Goal: Complete application form

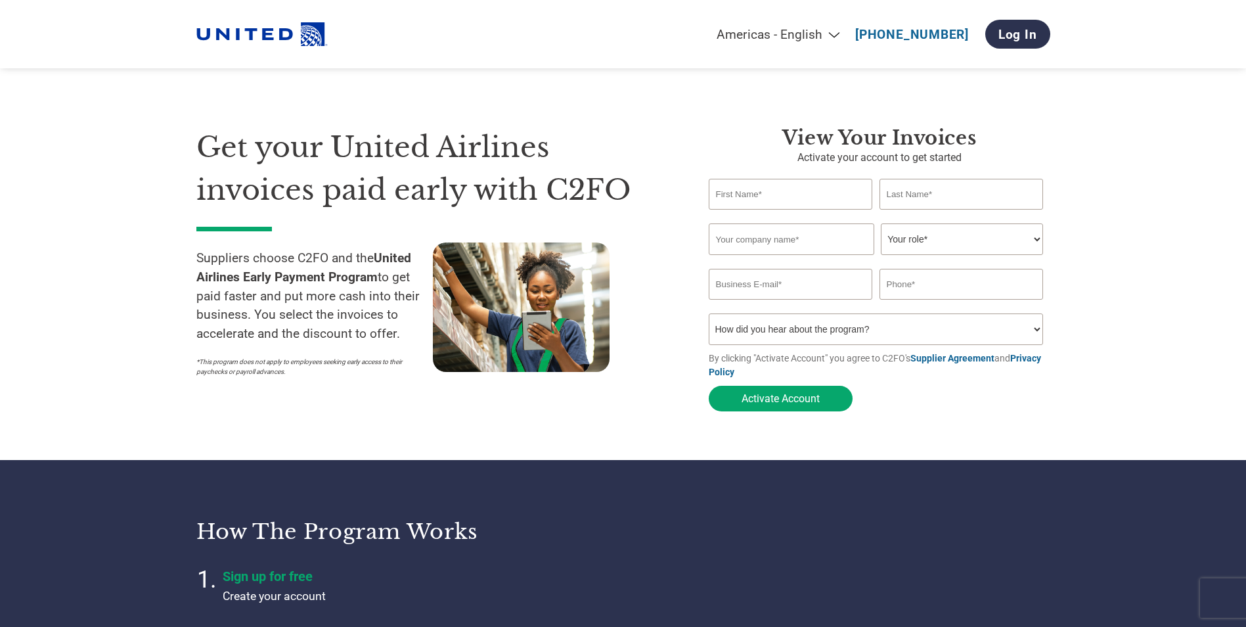
click at [771, 192] on input "text" at bounding box center [791, 194] width 164 height 31
type input "[PERSON_NAME]"
type input "PASSUR Aerospace"
type input "[EMAIL_ADDRESS][DOMAIN_NAME]"
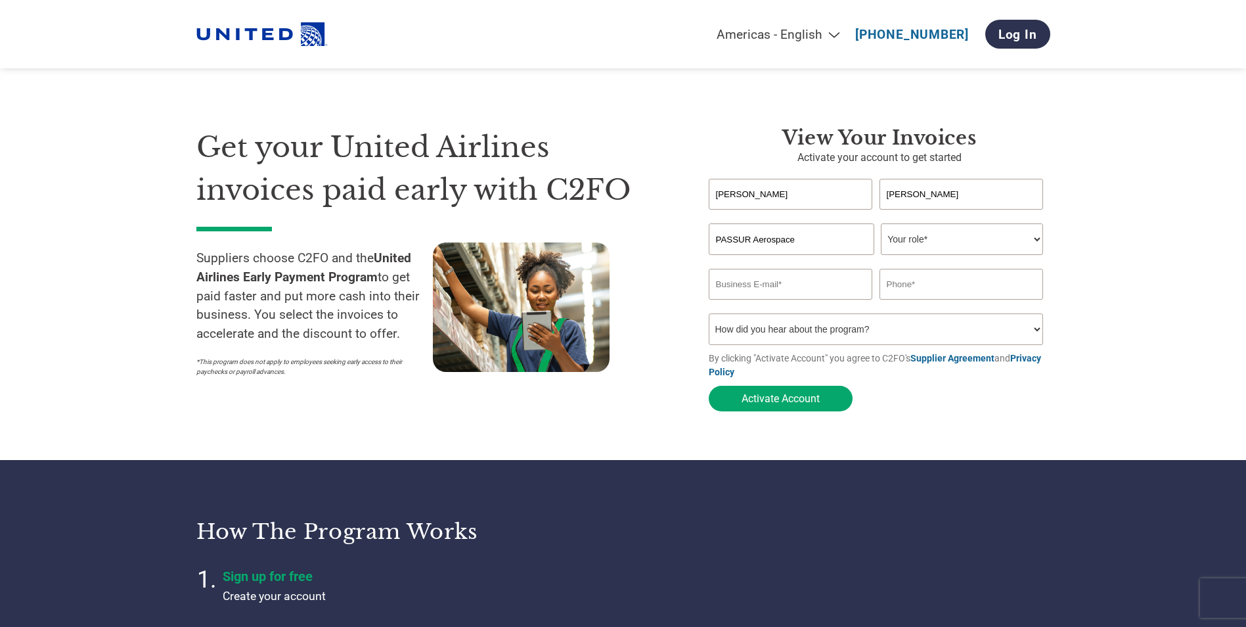
type input "7865705601"
click at [770, 336] on select "How did you hear about the program? Received a letter Email Social Media Online…" at bounding box center [876, 329] width 335 height 32
select select "Family/Friend/Acquaintance"
click at [709, 317] on select "How did you hear about the program? Received a letter Email Social Media Online…" at bounding box center [876, 329] width 335 height 32
click at [769, 403] on button "Activate Account" at bounding box center [781, 399] width 144 height 26
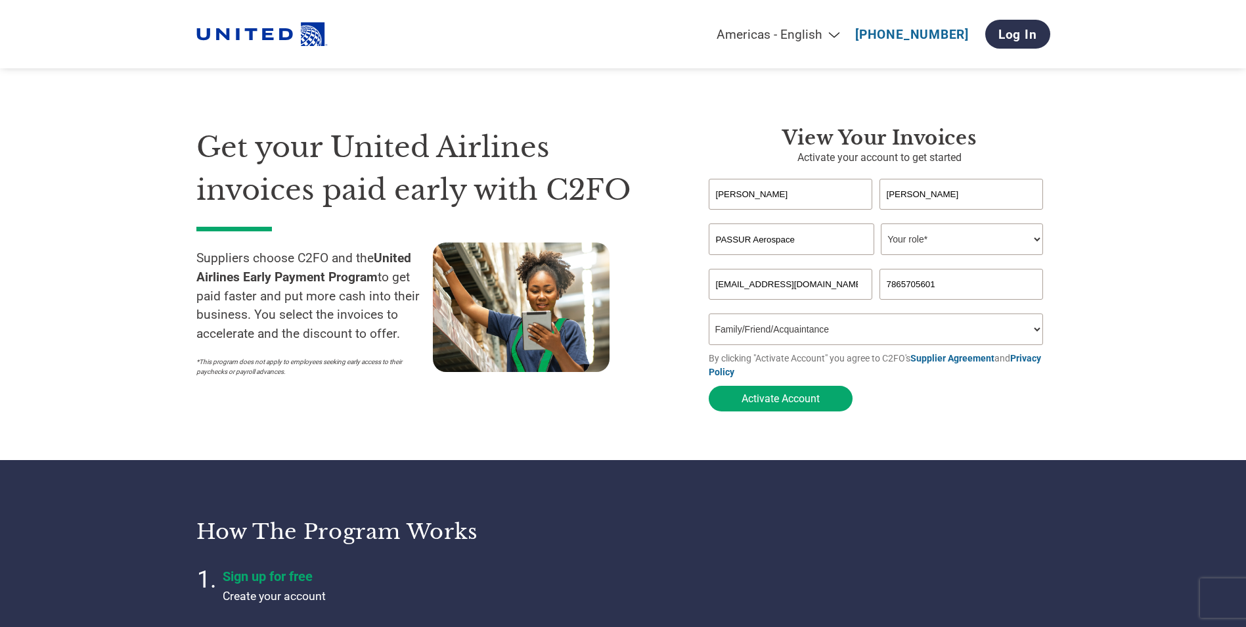
click at [961, 233] on select "Your role* CFO Controller Credit Manager Finance Director Treasurer CEO Preside…" at bounding box center [962, 239] width 162 height 32
select select "CONTROLLER"
click at [881, 225] on select "Your role* CFO Controller Credit Manager Finance Director Treasurer CEO Preside…" at bounding box center [962, 239] width 162 height 32
click at [772, 399] on button "Activate Account" at bounding box center [781, 399] width 144 height 26
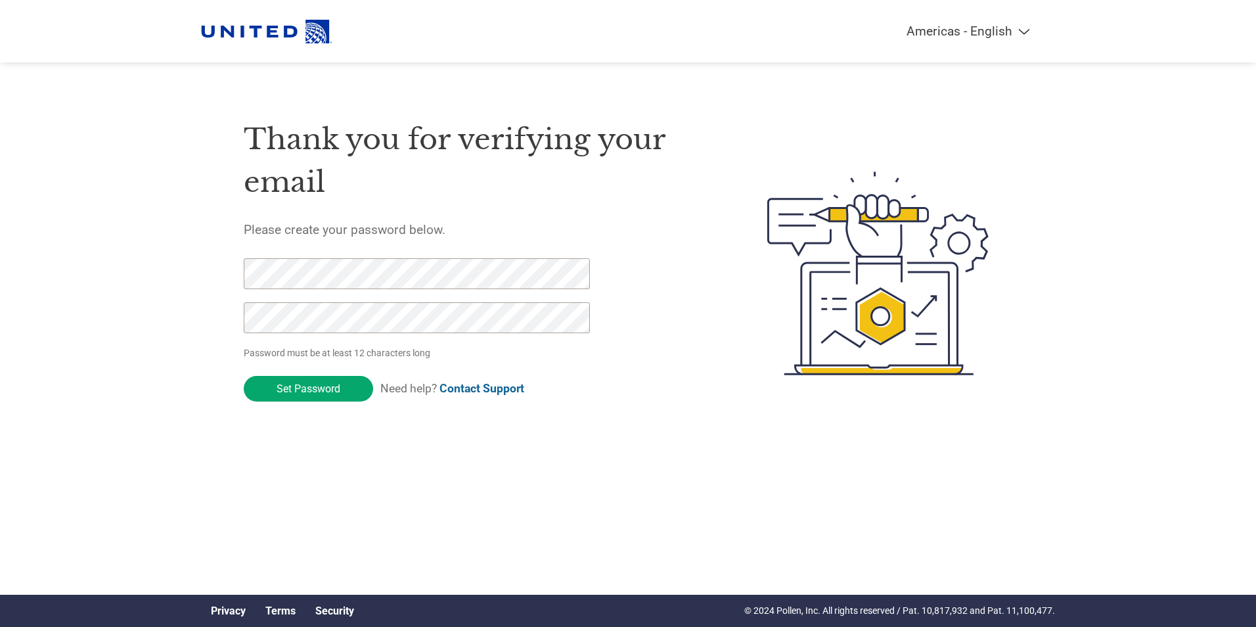
click at [244, 376] on input "Set Password" at bounding box center [308, 389] width 129 height 26
click at [214, 267] on div "Thank you for verifying your email Please create your password below. Password …" at bounding box center [628, 273] width 854 height 348
click input "Set Password" at bounding box center [308, 389] width 129 height 26
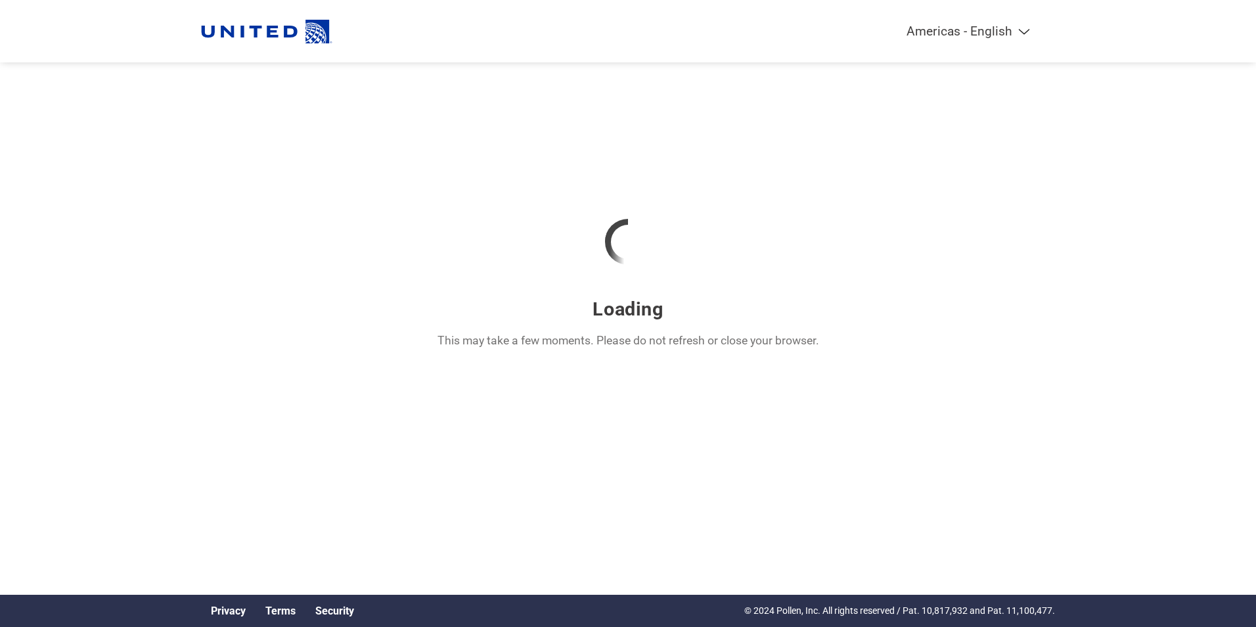
drag, startPoint x: 210, startPoint y: 269, endPoint x: 330, endPoint y: 137, distance: 178.6
click at [330, 137] on div "Loading This may take a few moments. Please do not refresh or close your browse…" at bounding box center [628, 220] width 854 height 441
